Goal: Check status

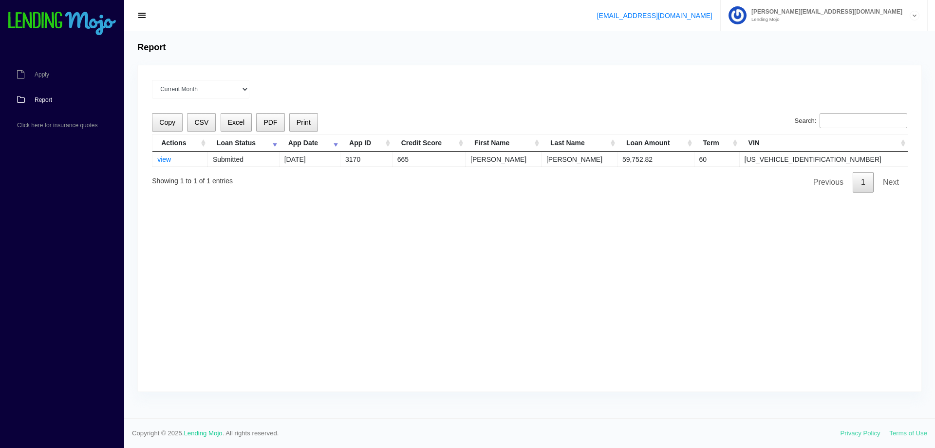
click at [536, 306] on div "Current Month [DATE] [DATE] [DATE] [DATE] [DATE] All time Loading Copy CSV Exce…" at bounding box center [530, 228] width 784 height 326
click at [168, 161] on link "view" at bounding box center [164, 159] width 14 height 8
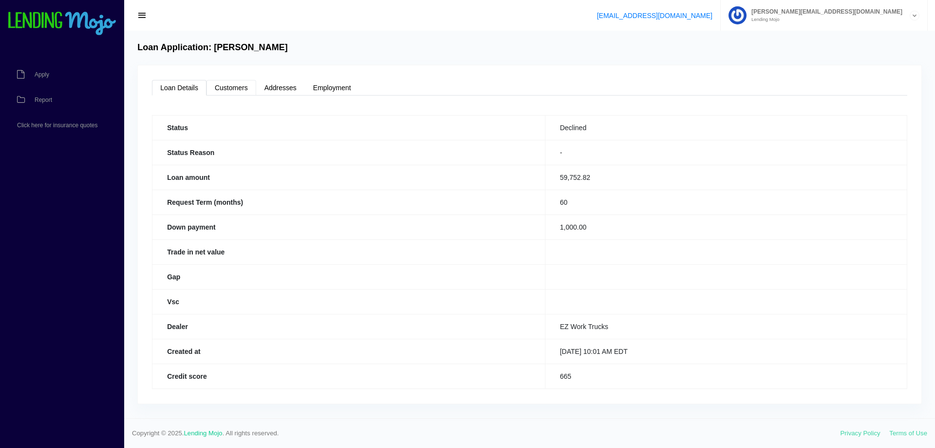
click at [226, 88] on link "Customers" at bounding box center [232, 88] width 50 height 16
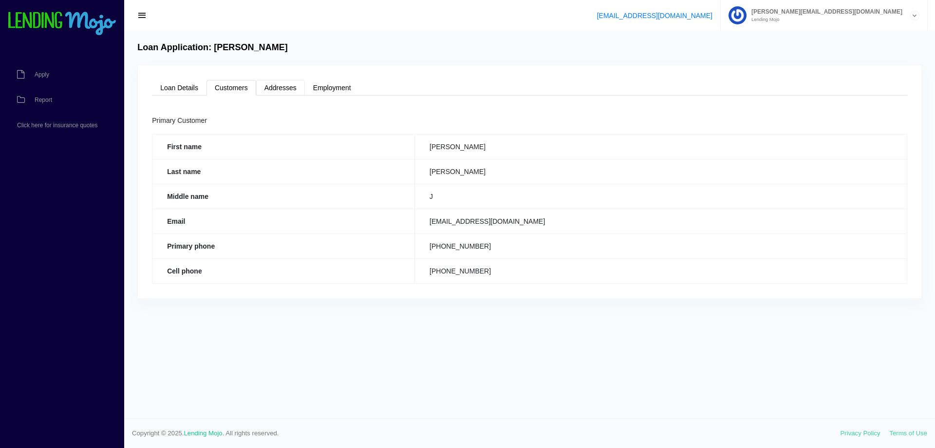
click at [288, 87] on link "Addresses" at bounding box center [280, 88] width 49 height 16
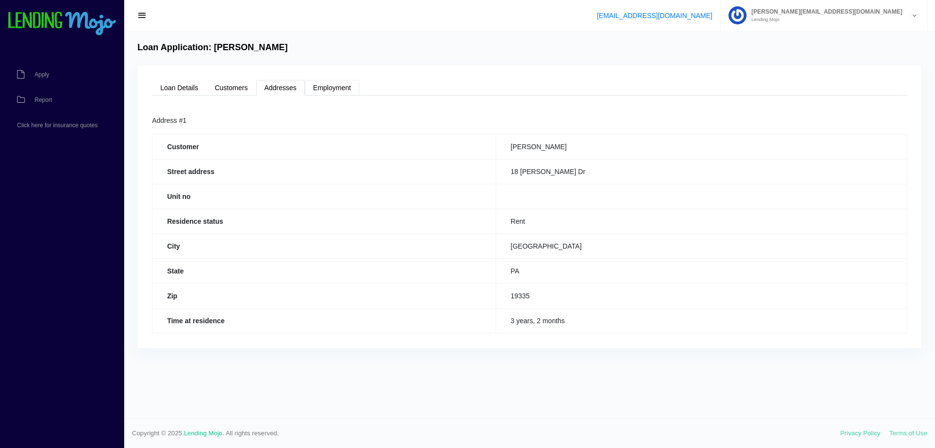
click at [334, 85] on link "Employment" at bounding box center [332, 88] width 55 height 16
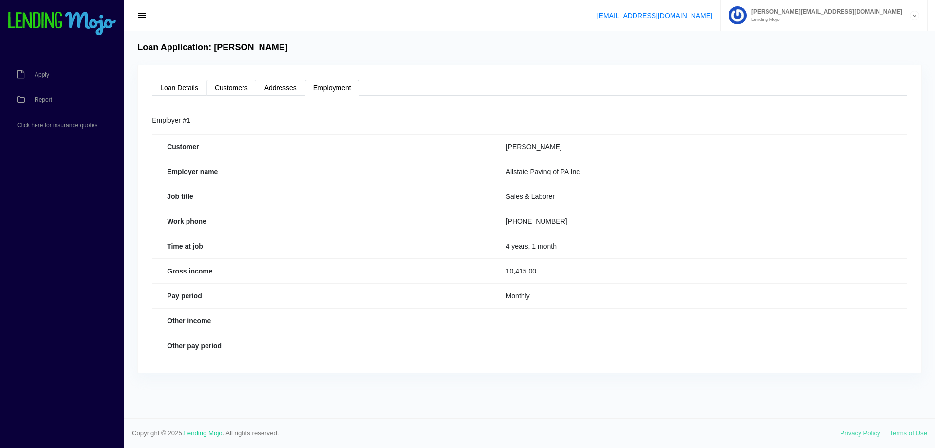
click at [232, 85] on link "Customers" at bounding box center [232, 88] width 50 height 16
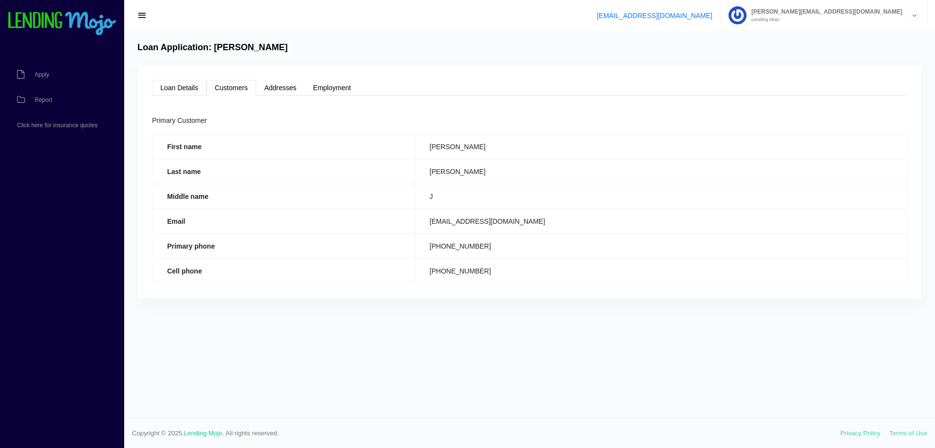
click at [181, 88] on link "Loan Details" at bounding box center [179, 88] width 55 height 16
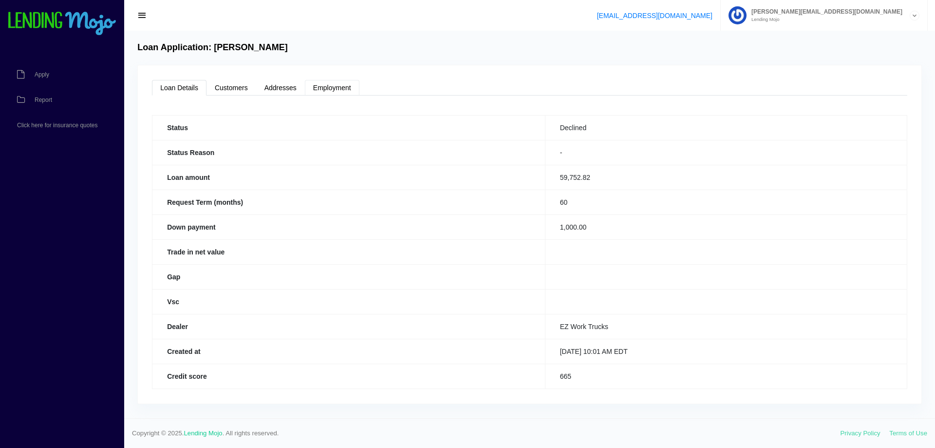
click at [326, 87] on link "Employment" at bounding box center [332, 88] width 55 height 16
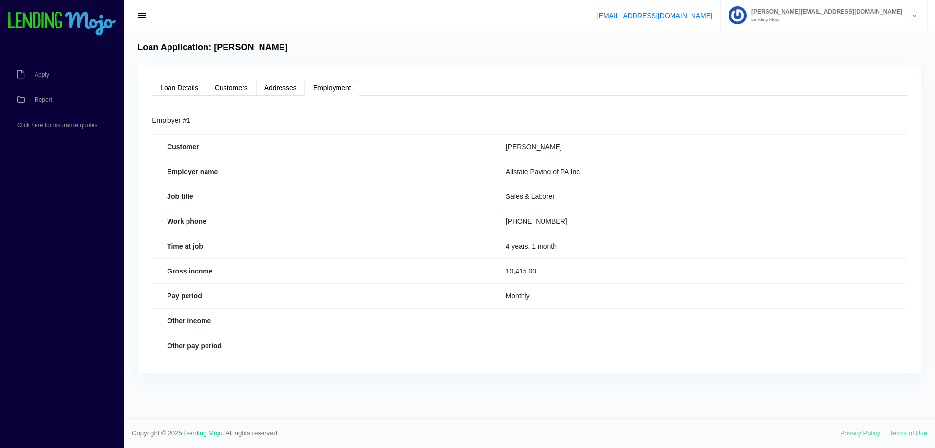
click at [287, 85] on link "Addresses" at bounding box center [280, 88] width 49 height 16
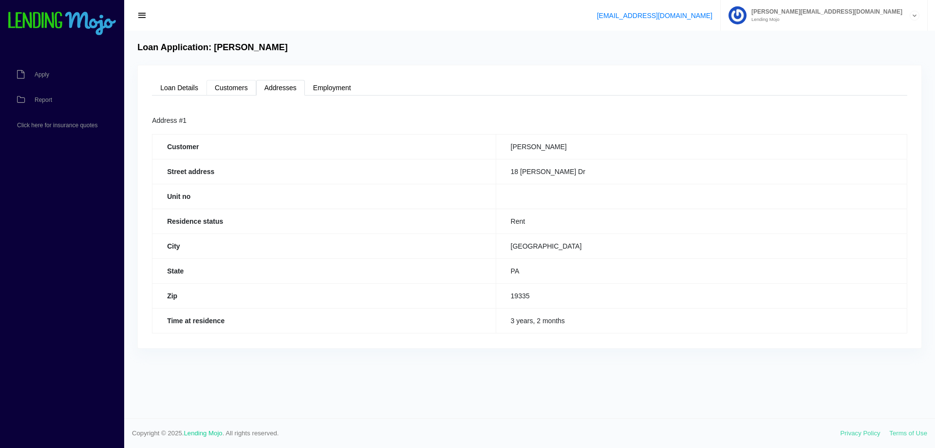
click at [225, 84] on link "Customers" at bounding box center [232, 88] width 50 height 16
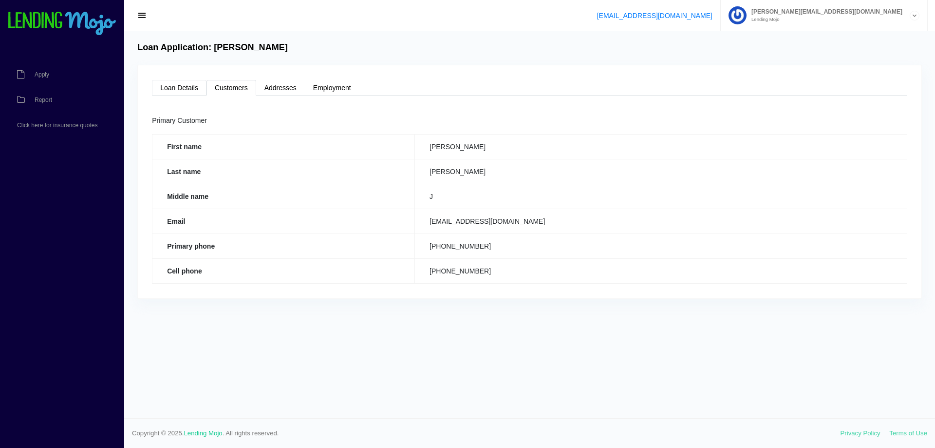
click at [181, 89] on link "Loan Details" at bounding box center [179, 88] width 55 height 16
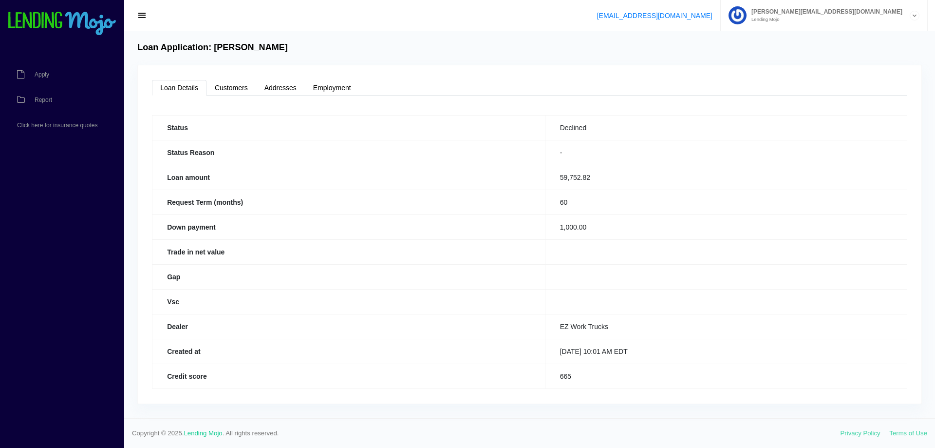
click at [141, 16] on span "button" at bounding box center [142, 15] width 10 height 11
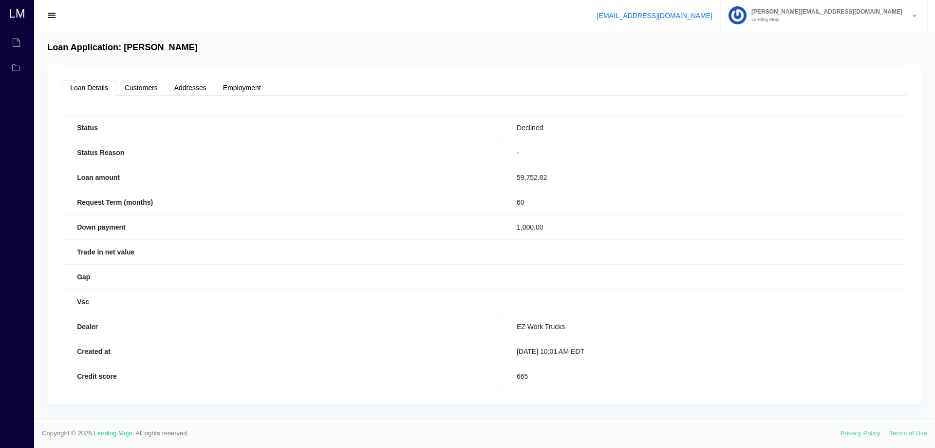
click at [52, 14] on span "button" at bounding box center [52, 15] width 10 height 11
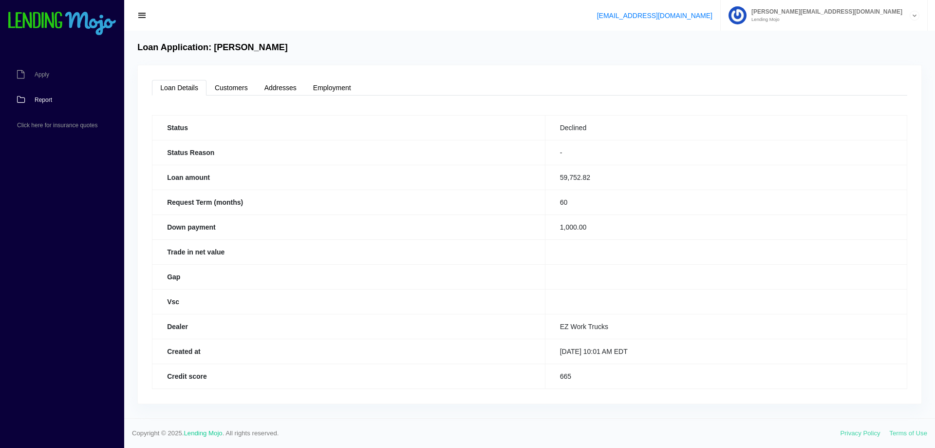
click at [46, 99] on span "Report" at bounding box center [44, 100] width 18 height 6
